Goal: Task Accomplishment & Management: Manage account settings

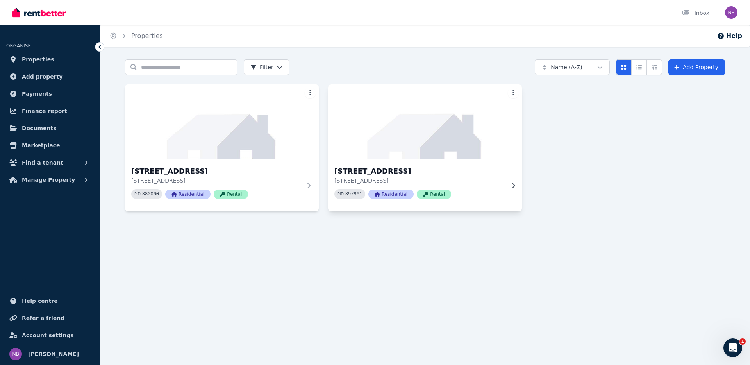
click at [401, 178] on p "[STREET_ADDRESS]" at bounding box center [419, 180] width 170 height 8
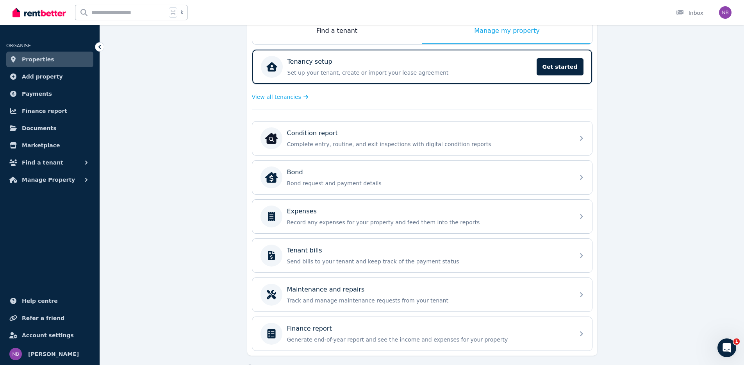
scroll to position [155, 0]
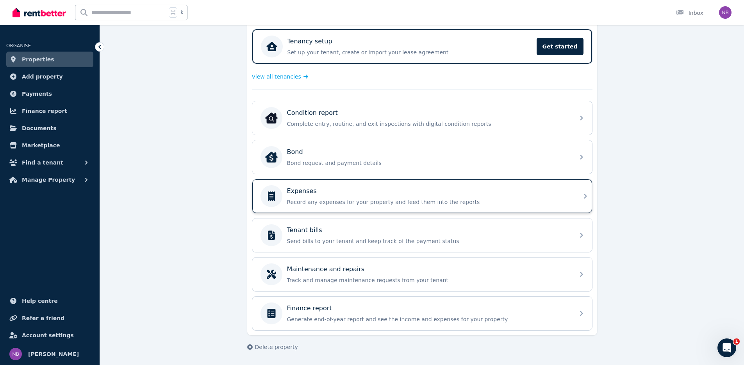
click at [305, 192] on p "Expenses" at bounding box center [302, 190] width 30 height 9
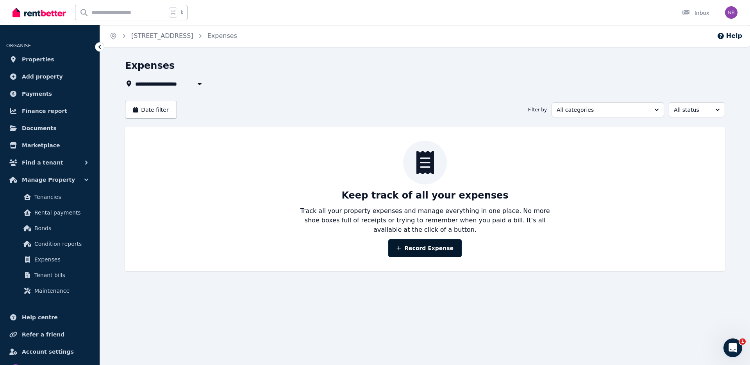
click at [419, 252] on button "Record Expense" at bounding box center [424, 248] width 73 height 18
select select "**********"
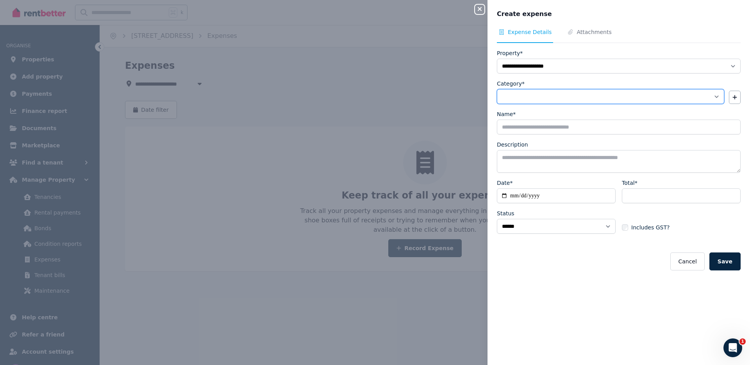
click at [536, 93] on select "**********" at bounding box center [610, 96] width 227 height 15
click at [736, 350] on icon "Open Intercom Messenger" at bounding box center [732, 347] width 13 height 13
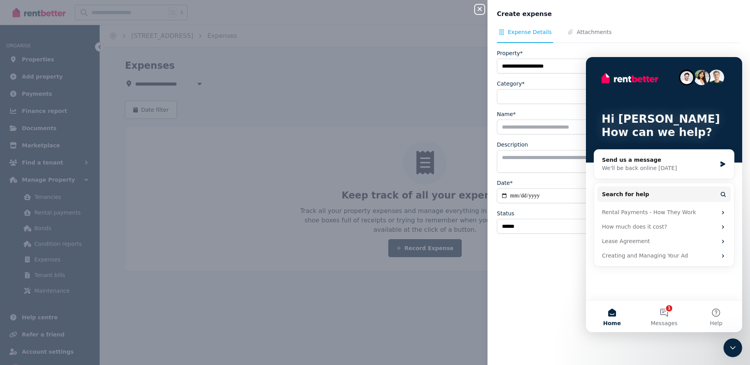
click at [736, 350] on icon "Close Intercom Messenger" at bounding box center [732, 347] width 9 height 9
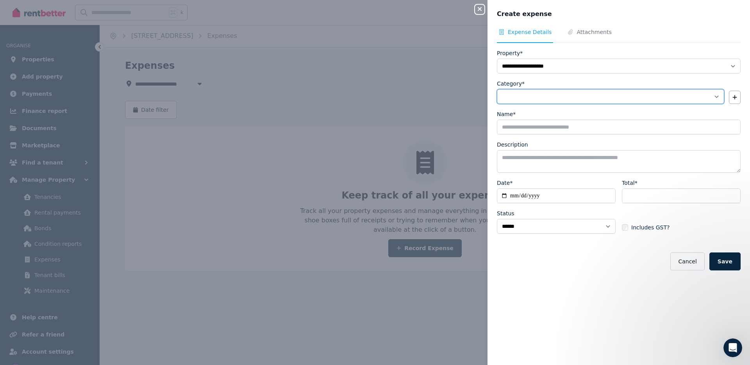
click at [579, 95] on select "**********" at bounding box center [610, 96] width 227 height 15
click at [544, 98] on select "**********" at bounding box center [610, 96] width 227 height 15
click at [223, 116] on div "**********" at bounding box center [375, 182] width 750 height 365
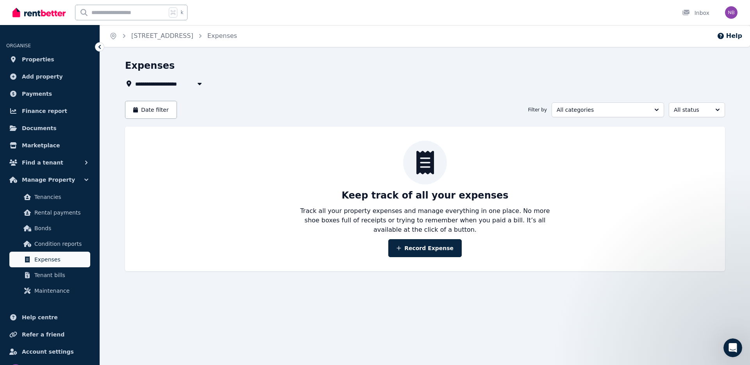
click at [50, 260] on span "Expenses" at bounding box center [60, 259] width 53 height 9
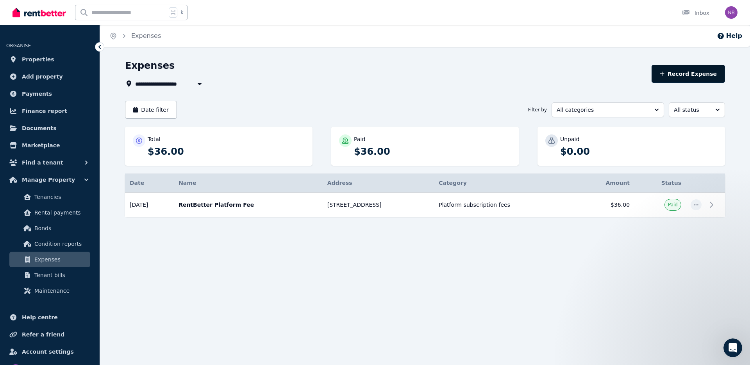
click at [699, 78] on button "Record Expense" at bounding box center [687, 74] width 73 height 18
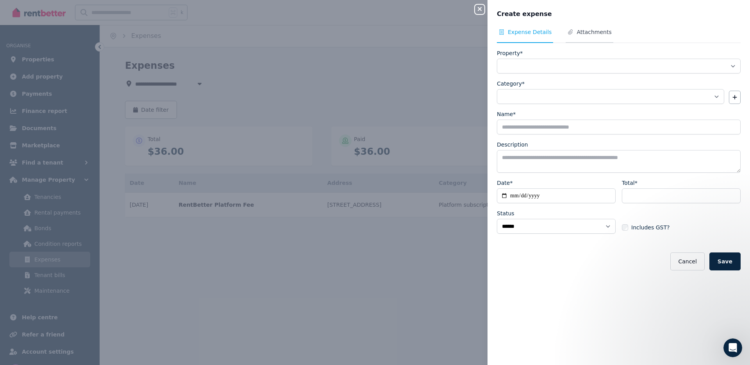
click at [583, 29] on span "Attachments" at bounding box center [593, 32] width 35 height 8
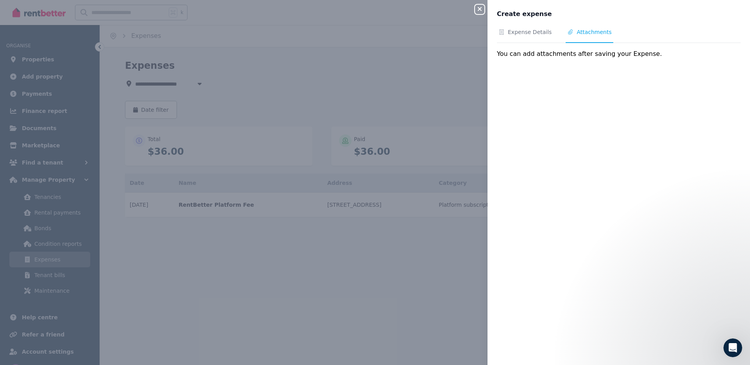
click at [336, 68] on div "Close panel Create expense Expense Details Attachments You can add attachments …" at bounding box center [375, 182] width 750 height 365
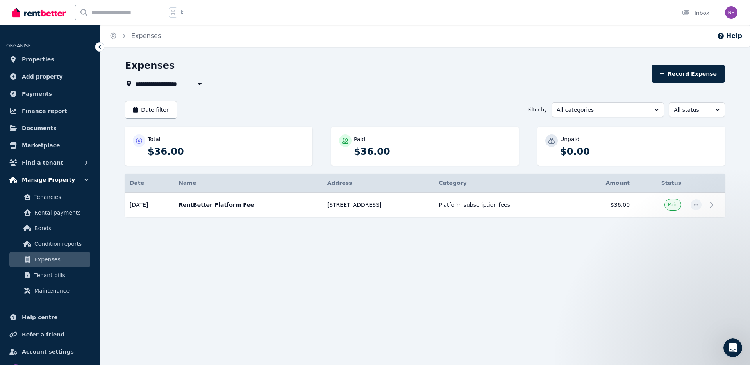
click at [74, 183] on button "Manage Property" at bounding box center [49, 180] width 87 height 16
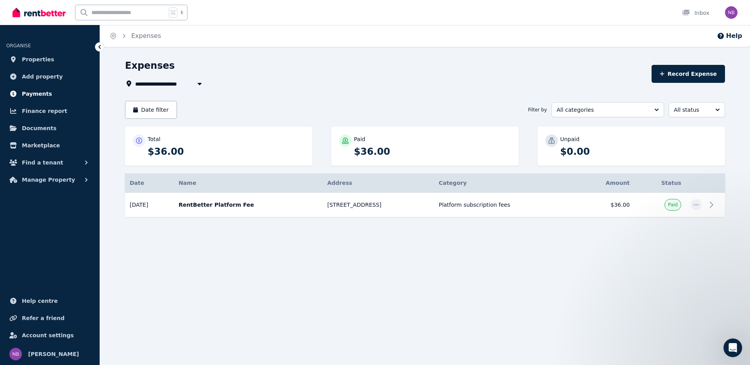
click at [37, 90] on span "Payments" at bounding box center [37, 93] width 30 height 9
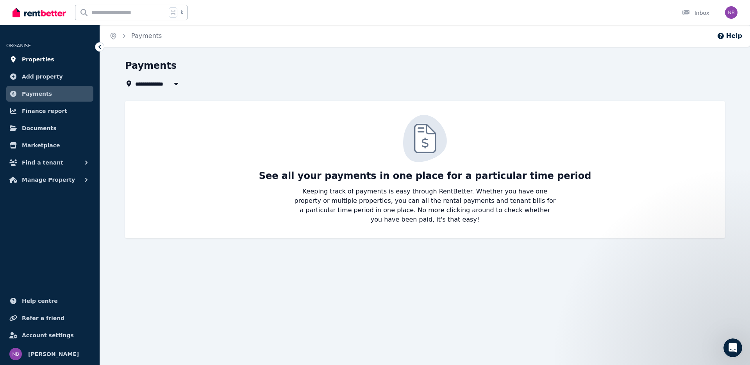
click at [35, 57] on span "Properties" at bounding box center [38, 59] width 32 height 9
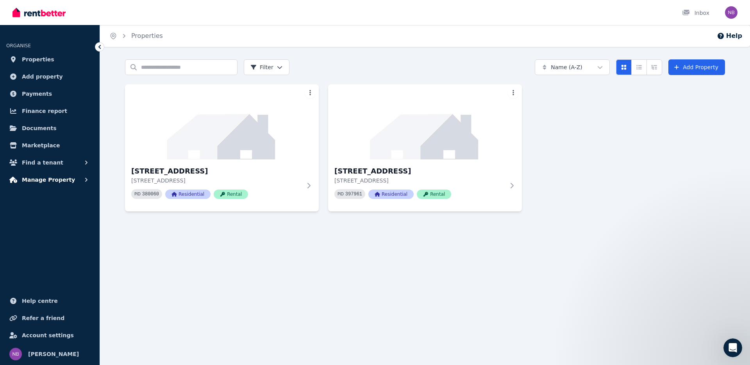
click at [46, 178] on span "Manage Property" at bounding box center [48, 179] width 53 height 9
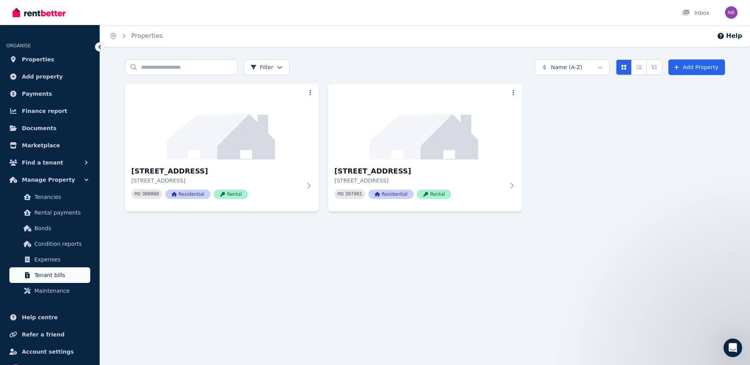
click at [46, 275] on span "Tenant bills" at bounding box center [60, 274] width 53 height 9
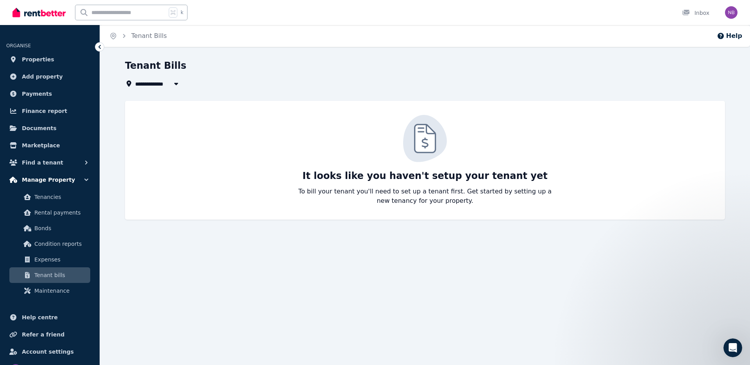
click at [42, 181] on span "Manage Property" at bounding box center [48, 179] width 53 height 9
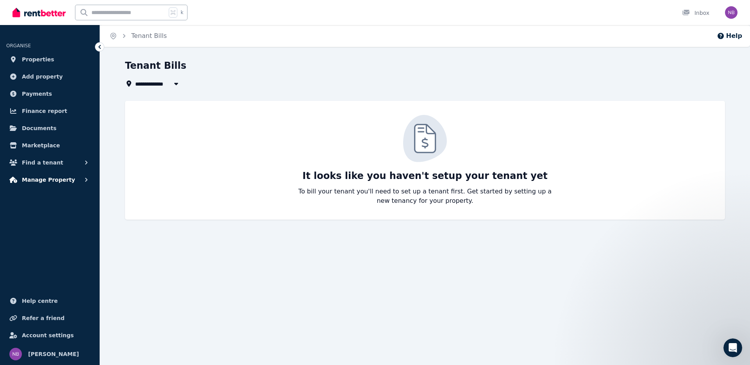
click at [42, 181] on span "Manage Property" at bounding box center [48, 179] width 53 height 9
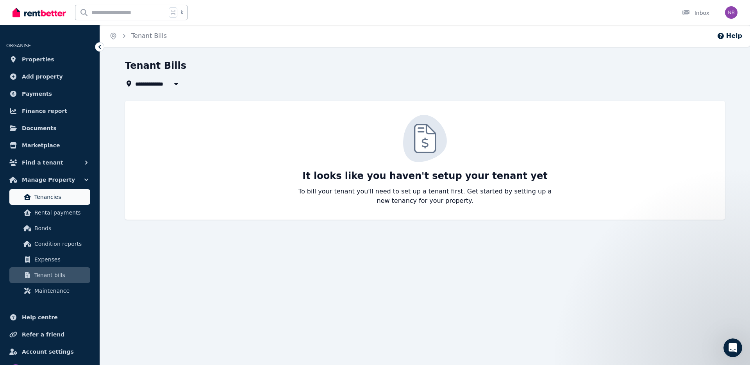
click at [39, 196] on span "Tenancies" at bounding box center [60, 196] width 53 height 9
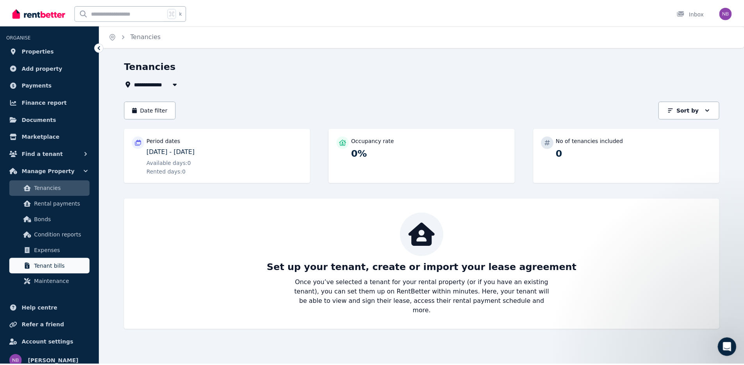
scroll to position [16, 0]
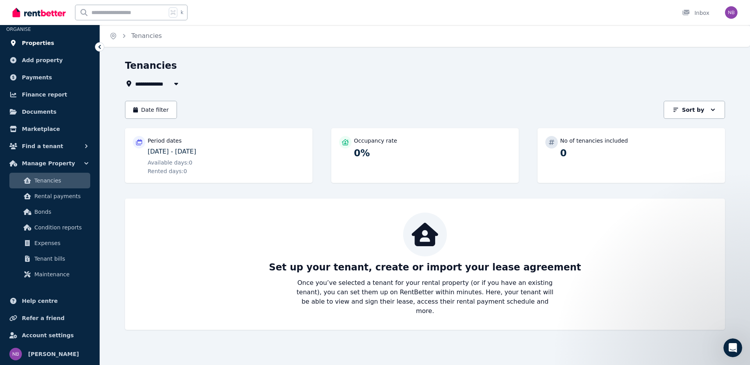
click at [37, 45] on span "Properties" at bounding box center [38, 42] width 32 height 9
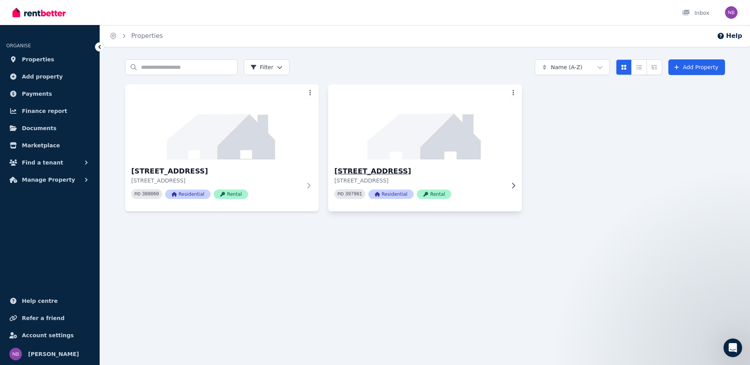
click at [411, 147] on img at bounding box center [424, 121] width 203 height 79
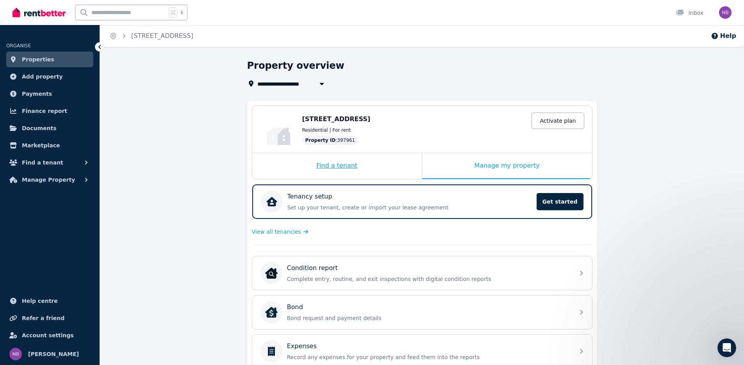
scroll to position [2, 0]
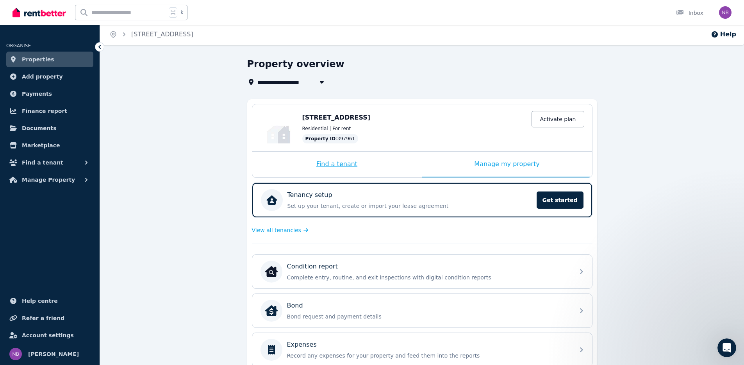
click at [323, 164] on div "Find a tenant" at bounding box center [336, 164] width 169 height 26
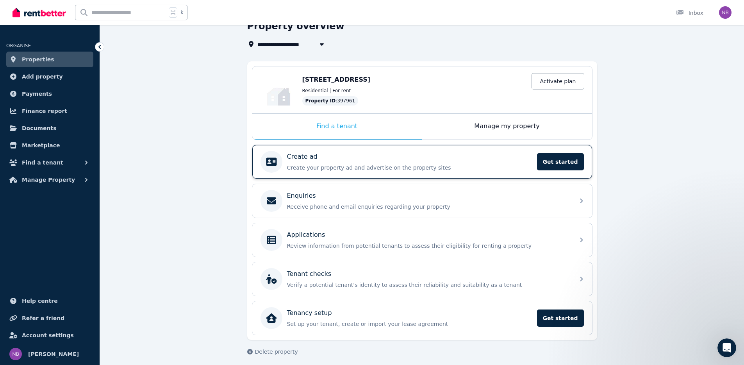
scroll to position [44, 0]
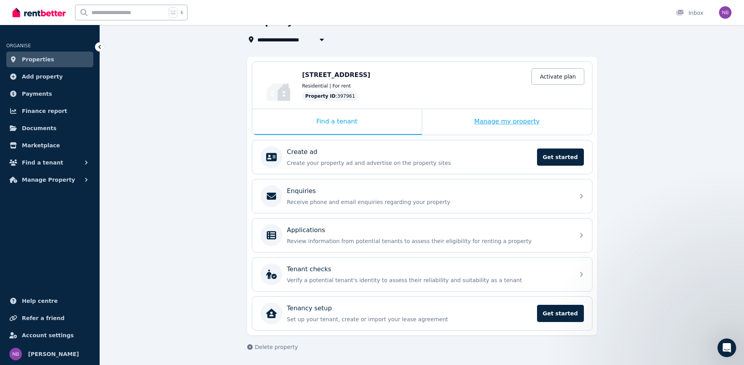
click at [484, 125] on div "Manage my property" at bounding box center [507, 122] width 170 height 26
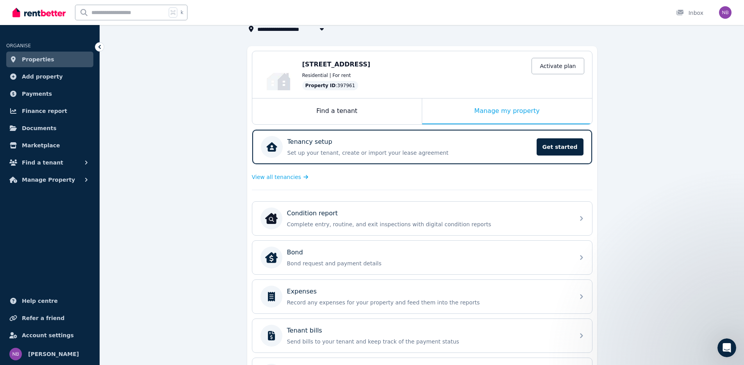
scroll to position [18, 0]
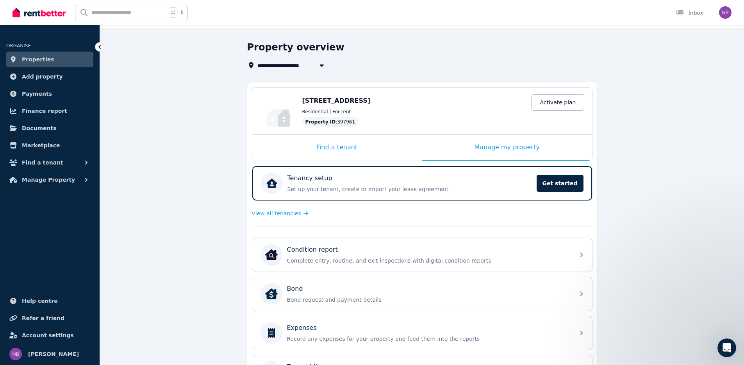
click at [324, 147] on div "Find a tenant" at bounding box center [336, 148] width 169 height 26
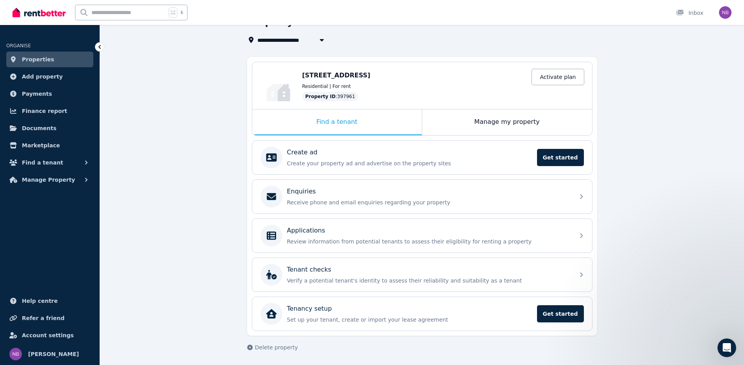
scroll to position [44, 0]
click at [529, 123] on div "Manage my property" at bounding box center [507, 122] width 170 height 26
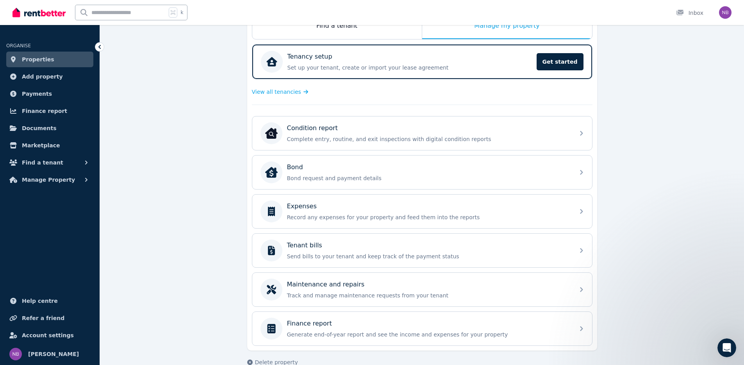
scroll to position [141, 0]
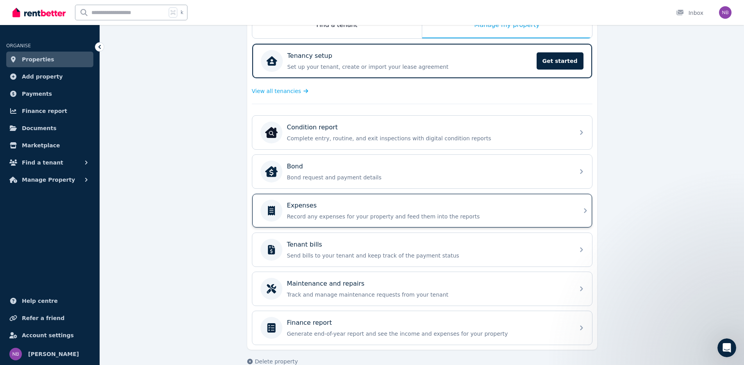
click at [378, 212] on div "Expenses Record any expenses for your property and feed them into the reports" at bounding box center [428, 211] width 283 height 20
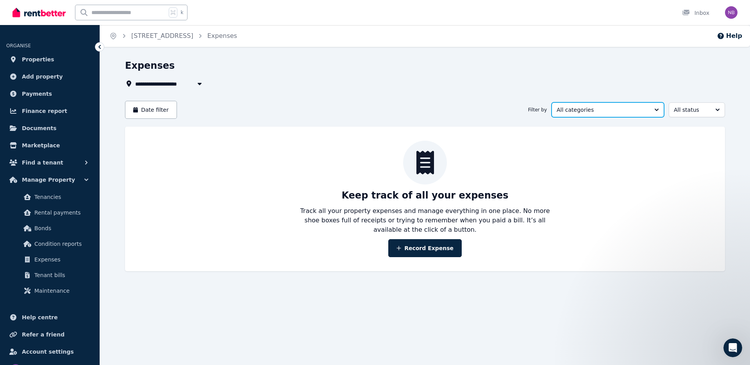
click at [611, 107] on span "All categories" at bounding box center [601, 110] width 91 height 8
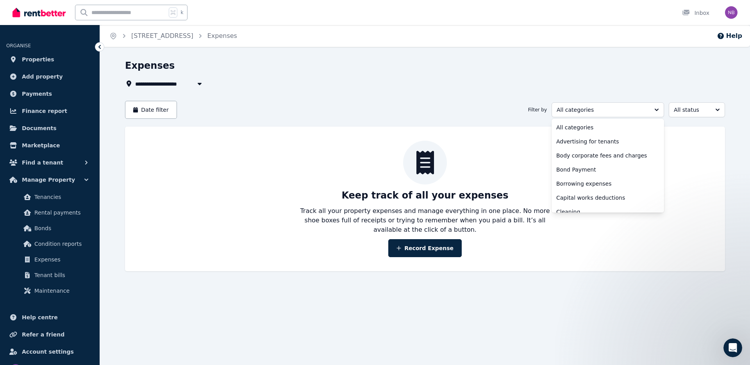
click at [209, 192] on div "Keep track of all your expenses Track all your property expenses and manage eve…" at bounding box center [425, 199] width 584 height 116
